Goal: Complete application form

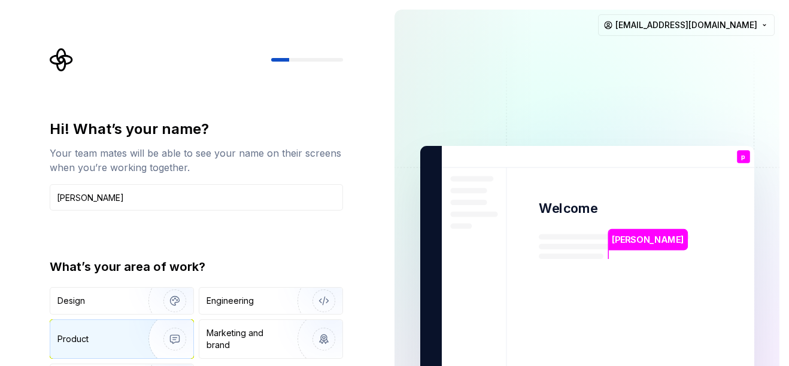
type input "[PERSON_NAME]"
click at [71, 338] on div "Product" at bounding box center [72, 339] width 31 height 12
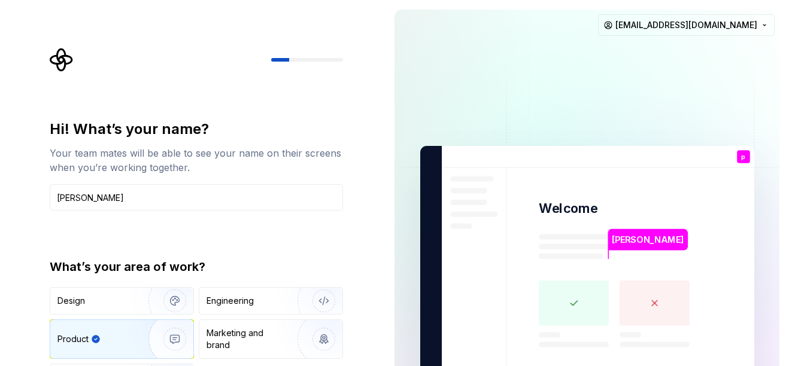
click at [65, 337] on div "Product" at bounding box center [72, 339] width 31 height 12
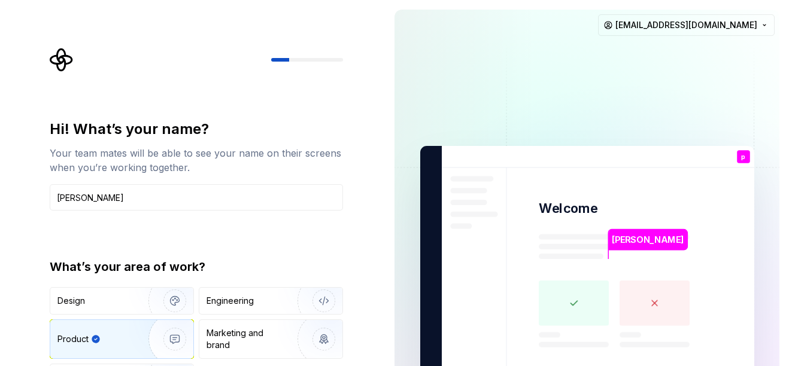
click at [65, 337] on div "Product" at bounding box center [72, 339] width 31 height 12
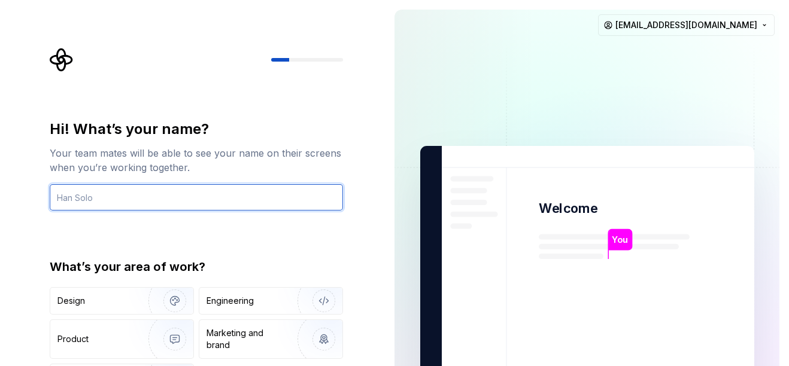
click at [72, 203] on input "text" at bounding box center [196, 197] width 293 height 26
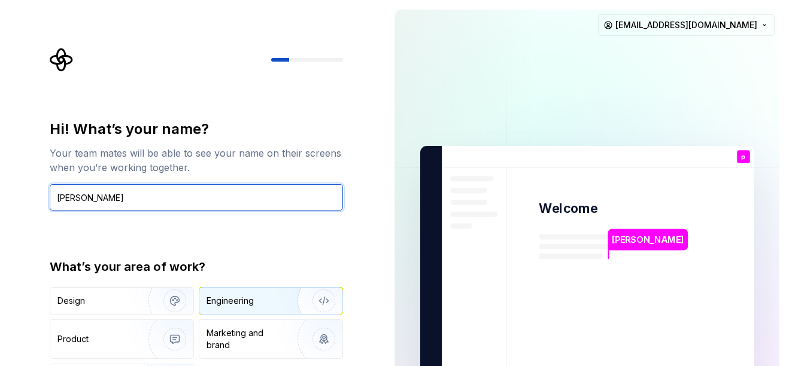
type input "[PERSON_NAME]"
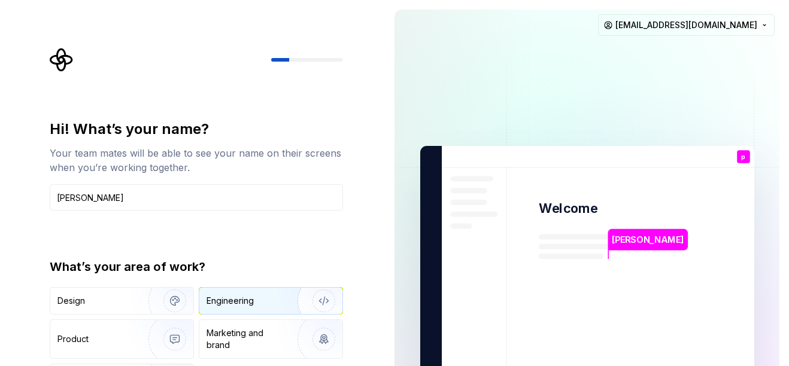
click at [246, 297] on div "Engineering" at bounding box center [229, 301] width 47 height 12
